Goal: Transaction & Acquisition: Purchase product/service

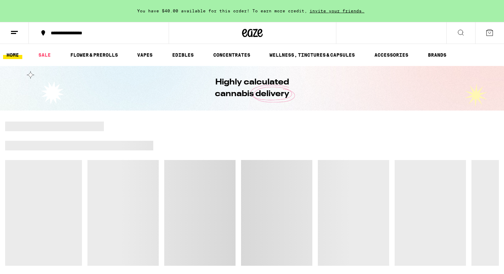
click at [487, 33] on icon at bounding box center [490, 33] width 6 height 6
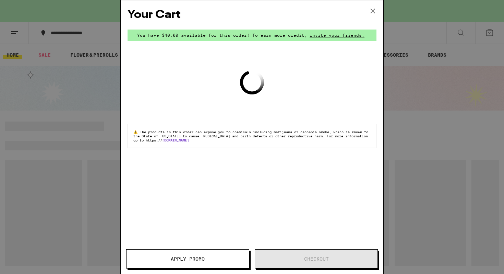
click at [372, 11] on icon at bounding box center [373, 11] width 4 height 4
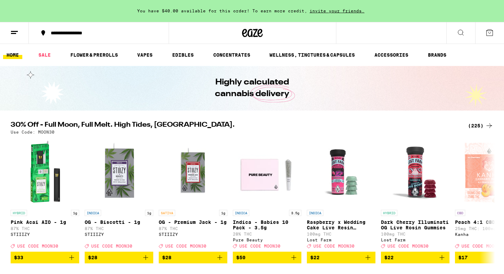
click at [13, 30] on icon at bounding box center [14, 32] width 8 height 8
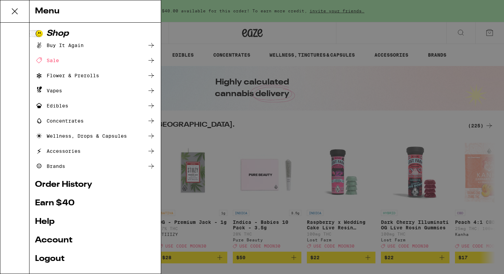
click at [65, 240] on link "Account" at bounding box center [95, 240] width 120 height 8
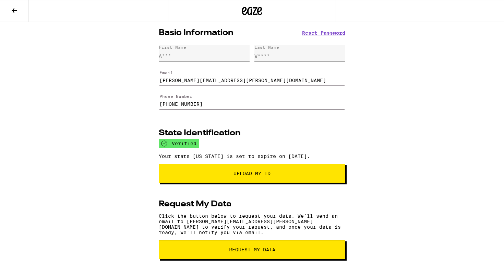
click at [14, 11] on icon at bounding box center [14, 11] width 8 height 8
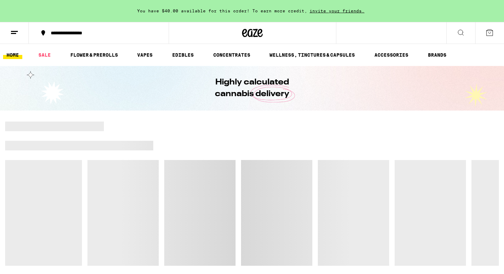
click at [88, 35] on div "**********" at bounding box center [102, 33] width 111 height 5
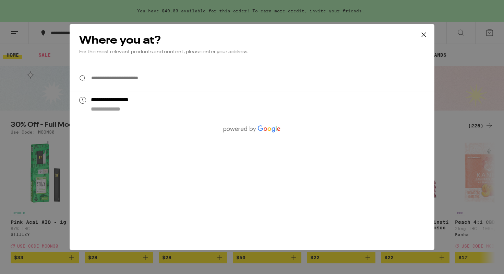
click at [89, 25] on div "Where you at? For the most relevant products and content, please enter your add…" at bounding box center [252, 44] width 365 height 41
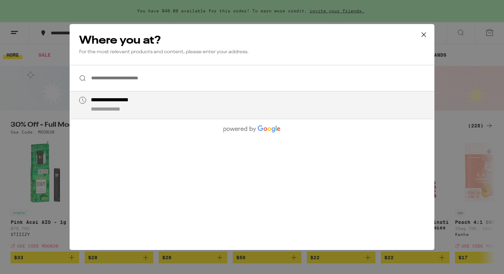
click at [101, 104] on div "**********" at bounding box center [123, 100] width 64 height 7
type input "**********"
click at [47, 102] on div "**********" at bounding box center [252, 137] width 504 height 274
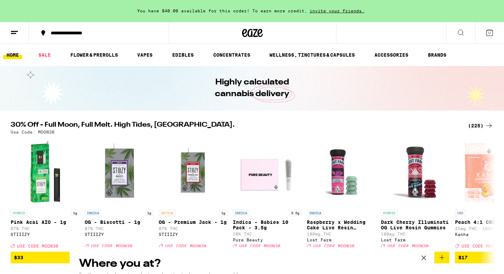
scroll to position [53, 0]
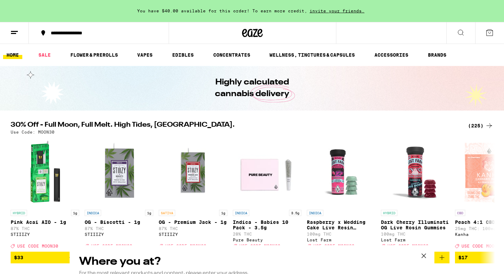
click at [183, 54] on div "**********" at bounding box center [252, 137] width 504 height 274
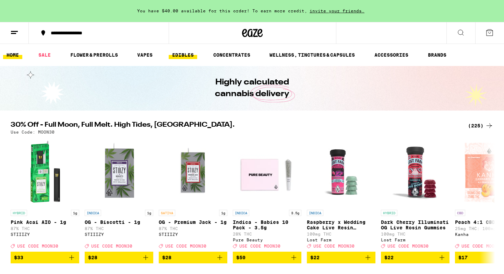
click at [183, 54] on link "EDIBLES" at bounding box center [183, 55] width 28 height 8
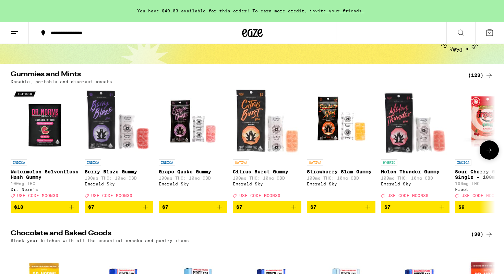
scroll to position [47, 0]
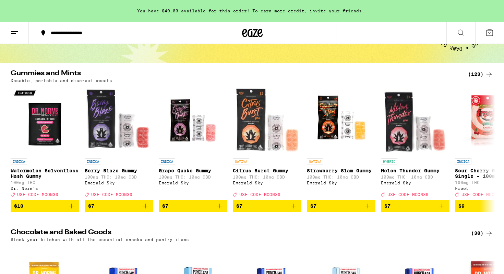
click at [487, 73] on icon at bounding box center [490, 74] width 8 height 8
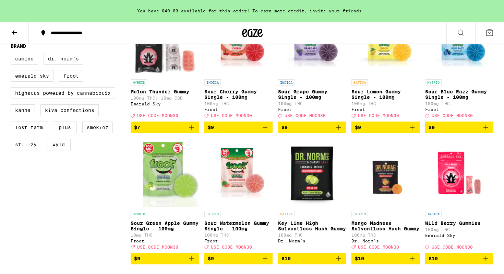
scroll to position [244, 0]
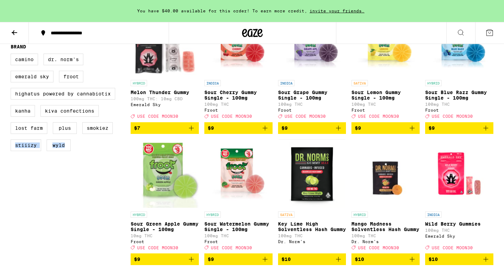
drag, startPoint x: 95, startPoint y: 179, endPoint x: 105, endPoint y: 154, distance: 26.4
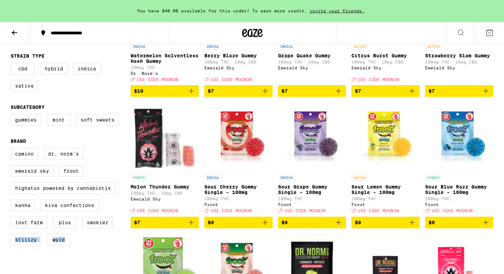
scroll to position [150, 0]
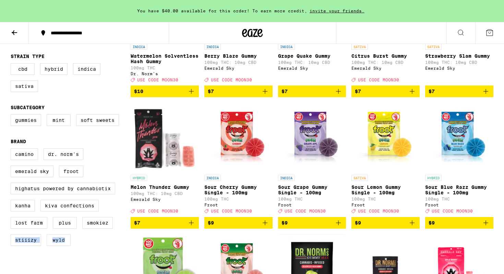
click at [57, 246] on label "WYLD" at bounding box center [59, 240] width 24 height 12
click at [12, 150] on input "WYLD" at bounding box center [12, 149] width 0 height 0
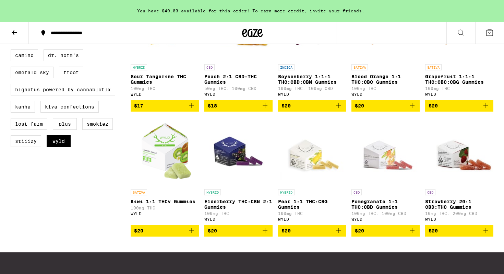
scroll to position [249, 0]
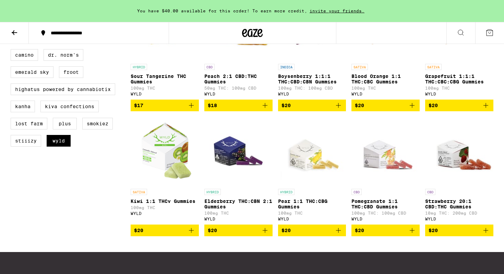
click at [411, 234] on icon "Add to bag" at bounding box center [412, 230] width 8 height 8
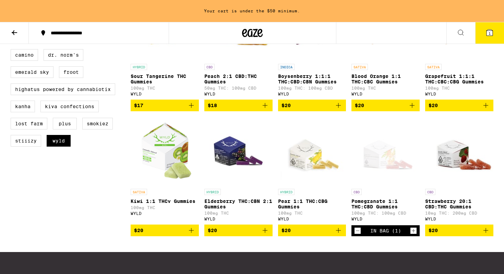
click at [487, 109] on icon "Add to bag" at bounding box center [486, 105] width 8 height 8
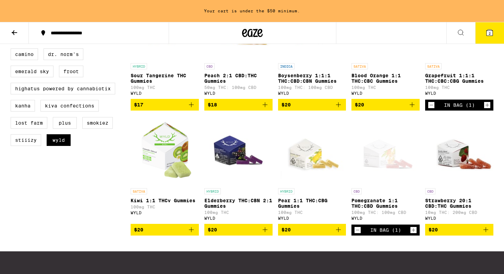
scroll to position [250, 0]
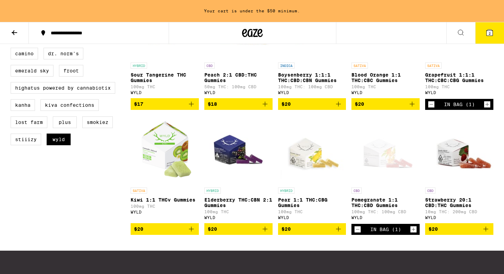
click at [189, 233] on icon "Add to bag" at bounding box center [191, 229] width 8 height 8
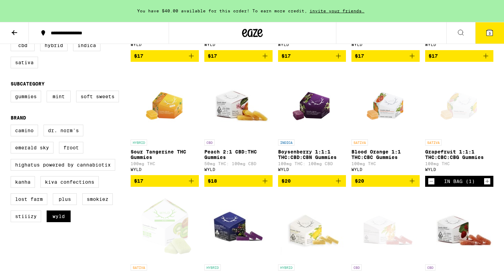
scroll to position [143, 0]
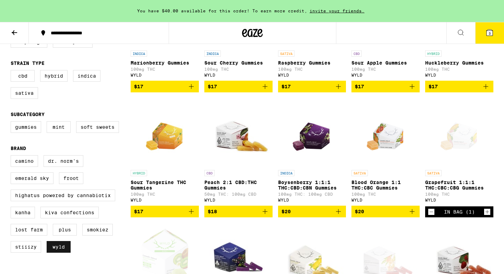
click at [61, 253] on label "WYLD" at bounding box center [59, 247] width 24 height 12
click at [12, 156] on input "WYLD" at bounding box center [12, 156] width 0 height 0
checkbox input "false"
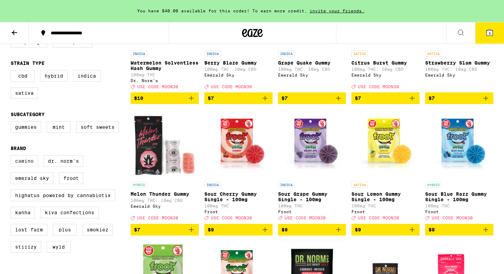
click at [20, 166] on label "Camino" at bounding box center [24, 161] width 27 height 12
click at [12, 156] on input "Camino" at bounding box center [12, 156] width 0 height 0
checkbox input "true"
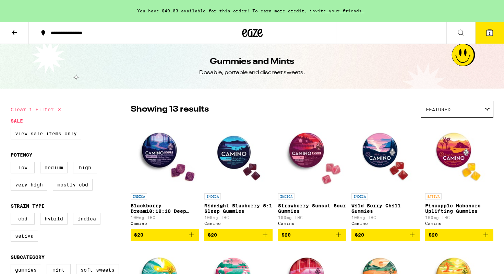
click at [192, 239] on icon "Add to bag" at bounding box center [191, 235] width 8 height 8
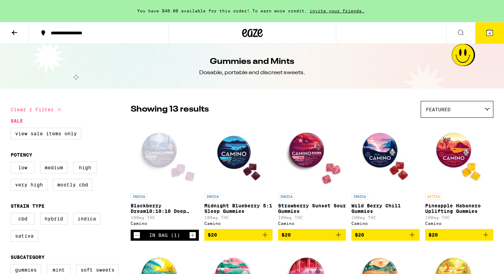
click at [269, 239] on icon "Add to bag" at bounding box center [265, 235] width 8 height 8
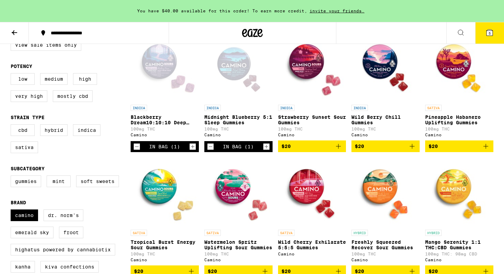
scroll to position [82, 0]
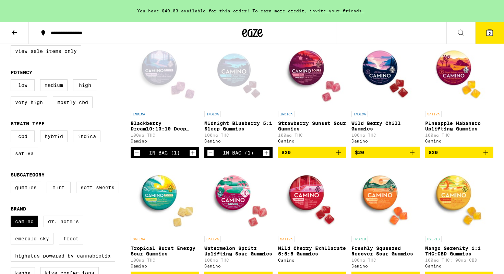
click at [490, 31] on icon at bounding box center [490, 33] width 6 height 6
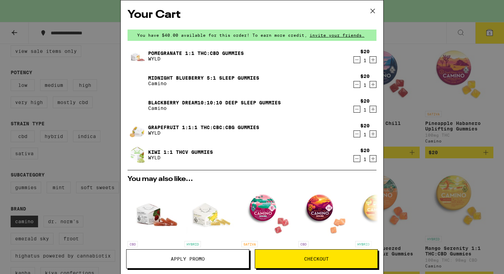
click at [296, 257] on span "Checkout" at bounding box center [316, 258] width 123 height 5
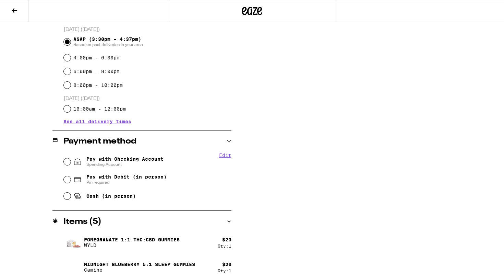
scroll to position [191, 0]
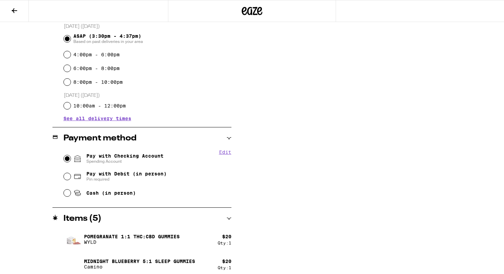
click at [68, 159] on input "Pay with Checking Account Spending Account" at bounding box center [67, 158] width 7 height 7
radio input "true"
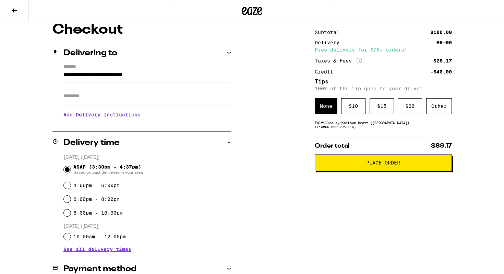
scroll to position [53, 0]
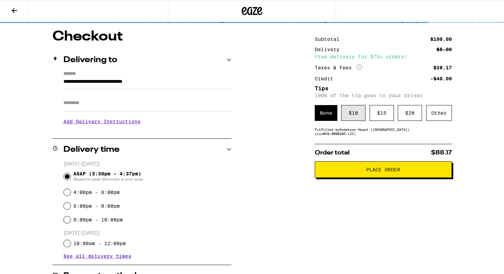
click at [361, 115] on div "$ 10" at bounding box center [353, 113] width 24 height 16
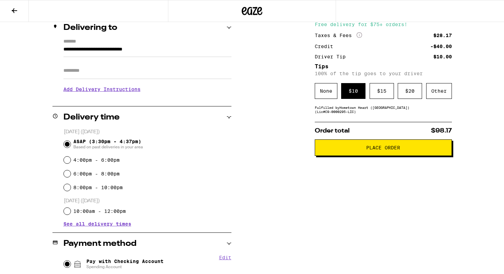
scroll to position [82, 0]
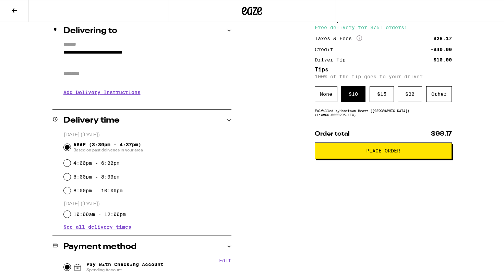
click at [351, 158] on button "Place Order" at bounding box center [383, 150] width 137 height 16
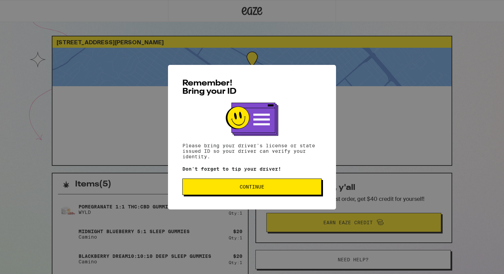
click at [247, 189] on span "Continue" at bounding box center [252, 186] width 25 height 5
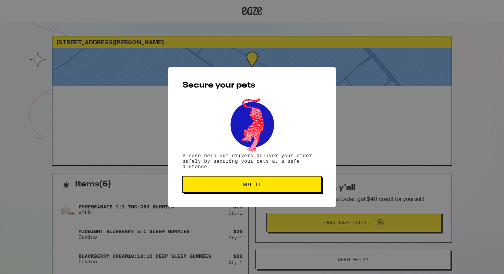
click at [267, 183] on span "Got it" at bounding box center [252, 184] width 128 height 5
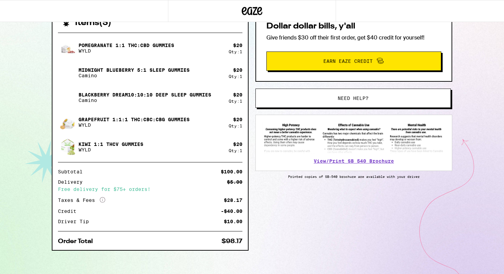
scroll to position [162, 0]
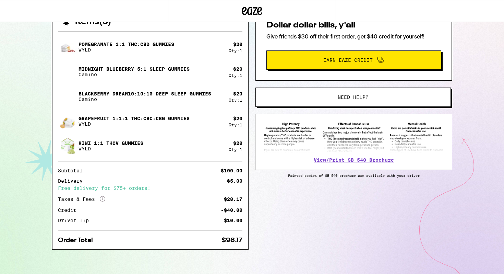
click at [103, 198] on icon "More Info" at bounding box center [102, 198] width 5 height 5
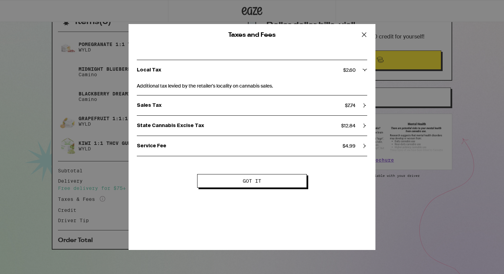
click at [363, 35] on icon at bounding box center [364, 35] width 10 height 10
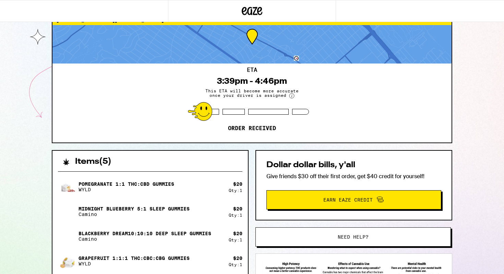
scroll to position [24, 0]
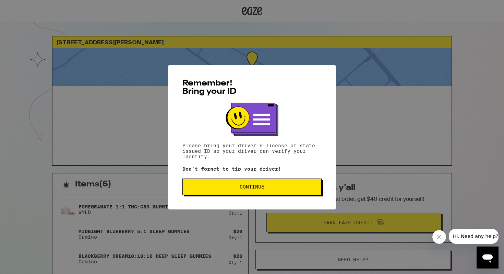
click at [261, 189] on span "Continue" at bounding box center [252, 186] width 25 height 5
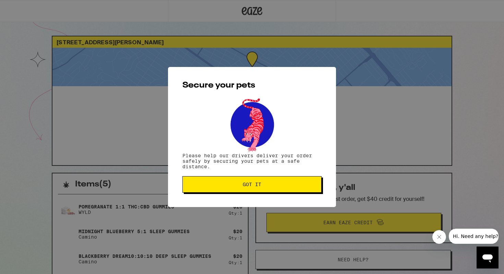
click at [261, 186] on span "Got it" at bounding box center [252, 184] width 19 height 5
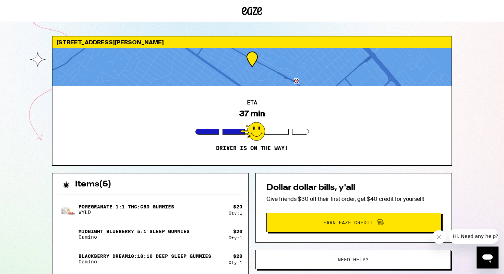
click at [28, 113] on div "785 Willborough Rd Burlingame 94010 ETA 37 min Driver is on the way! Items ( 5 …" at bounding box center [252, 216] width 504 height 432
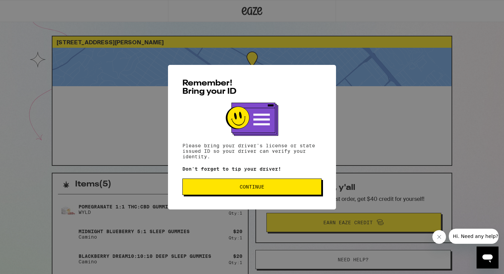
click at [240, 195] on button "Continue" at bounding box center [252, 186] width 139 height 16
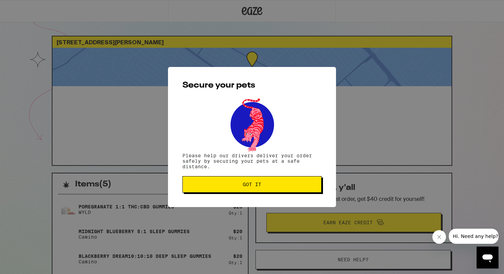
click at [238, 181] on button "Got it" at bounding box center [252, 184] width 139 height 16
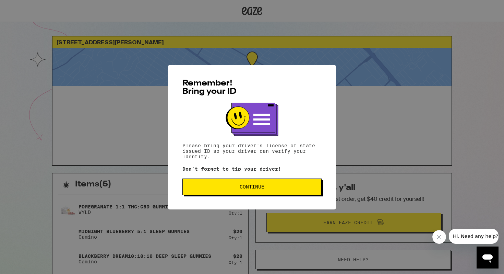
click at [239, 187] on span "Continue" at bounding box center [252, 186] width 128 height 5
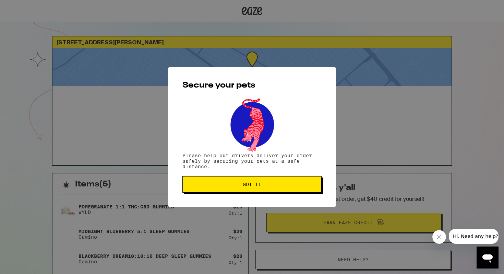
click at [239, 187] on span "Got it" at bounding box center [252, 184] width 128 height 5
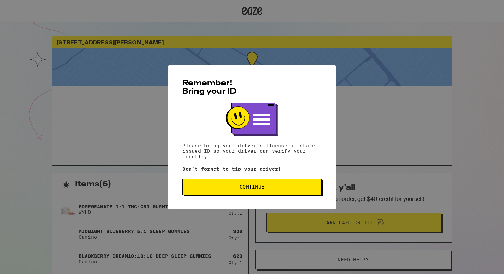
click at [272, 194] on button "Continue" at bounding box center [252, 186] width 139 height 16
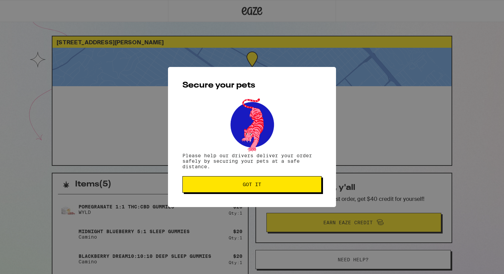
click at [274, 186] on span "Got it" at bounding box center [252, 184] width 128 height 5
